Goal: Information Seeking & Learning: Learn about a topic

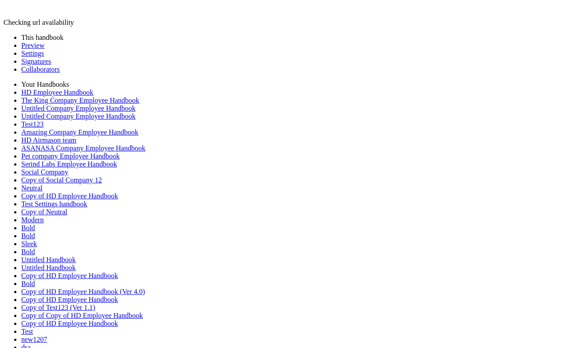
scroll to position [2574, 0]
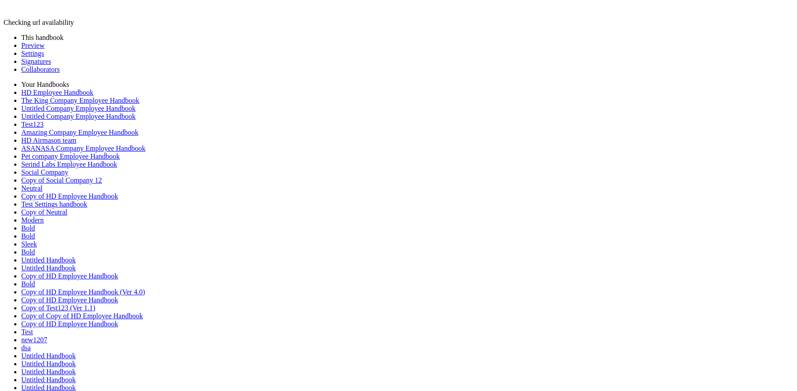
scroll to position [2302, 0]
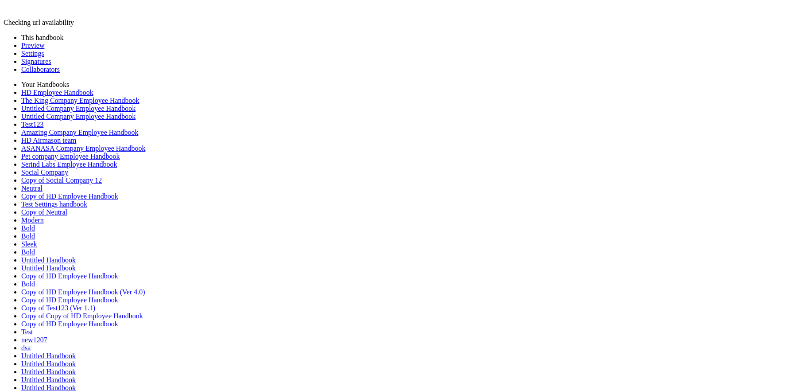
drag, startPoint x: 246, startPoint y: 229, endPoint x: 533, endPoint y: 290, distance: 293.3
copy div "**********"
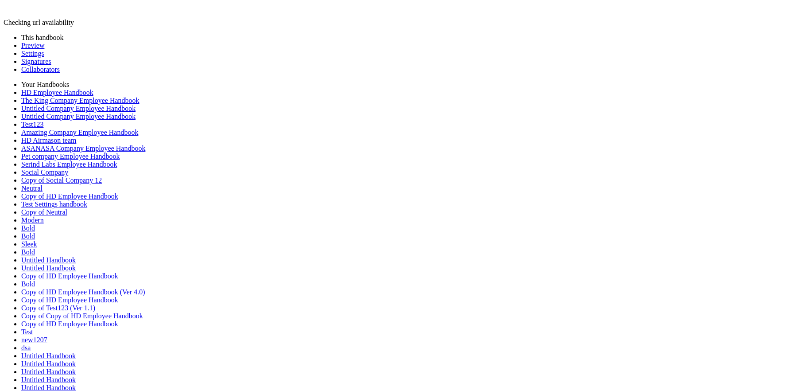
scroll to position [0, 0]
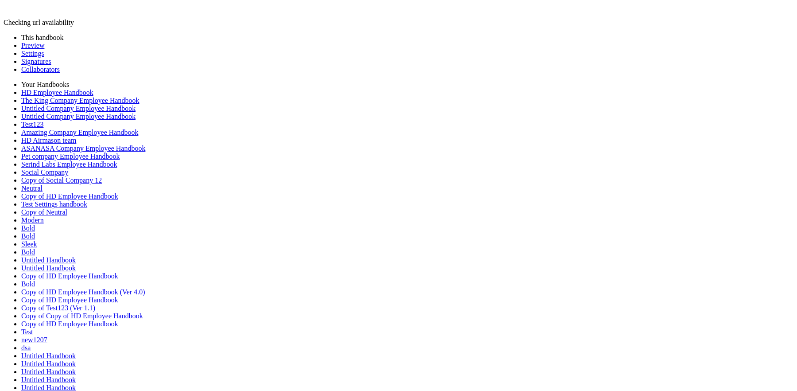
scroll to position [0, 695]
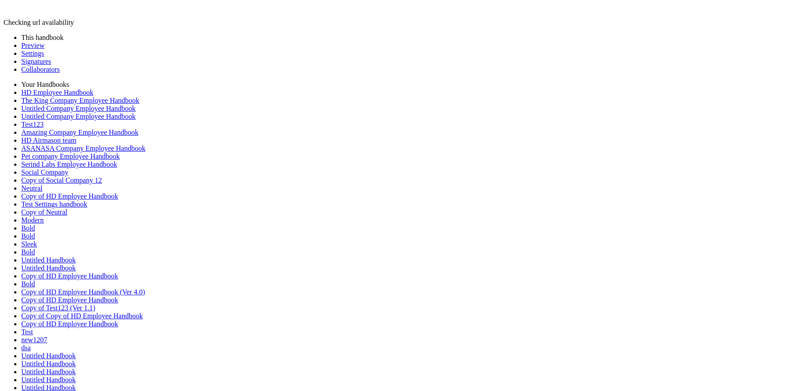
scroll to position [0, 1390]
